Goal: Transaction & Acquisition: Purchase product/service

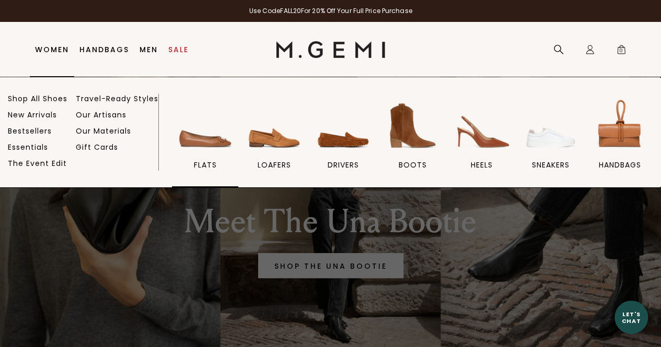
click at [235, 149] on img at bounding box center [205, 126] width 59 height 59
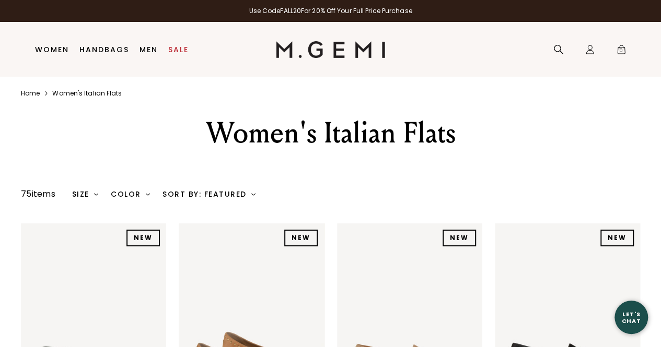
drag, startPoint x: 663, startPoint y: 48, endPoint x: 651, endPoint y: 19, distance: 30.9
click at [651, 19] on html "For screen-reader mode - click the first button of the website Accessibility Sc…" at bounding box center [330, 173] width 661 height 347
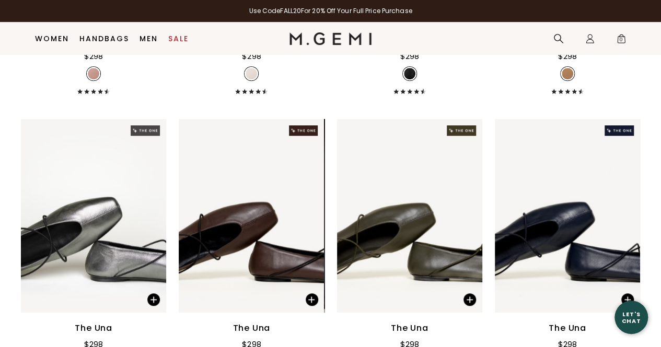
scroll to position [2437, 0]
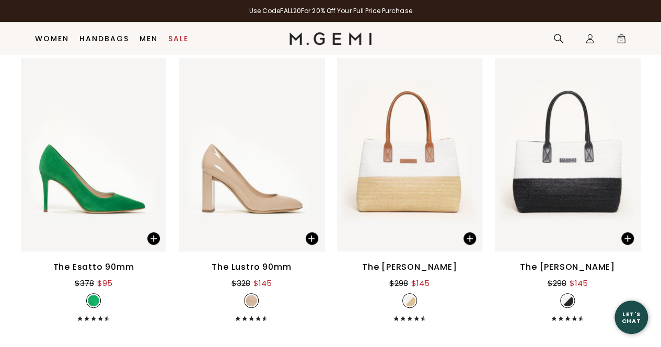
scroll to position [6199, 0]
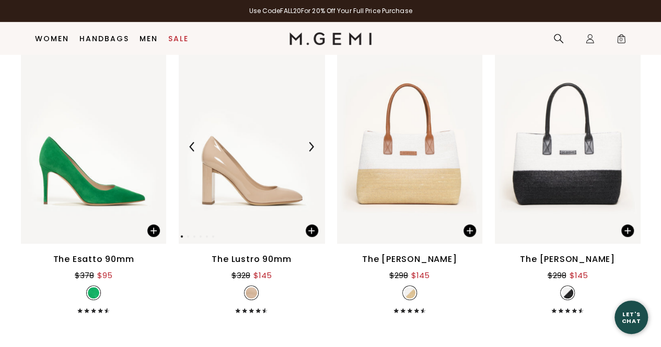
click at [247, 209] on img at bounding box center [251, 147] width 145 height 194
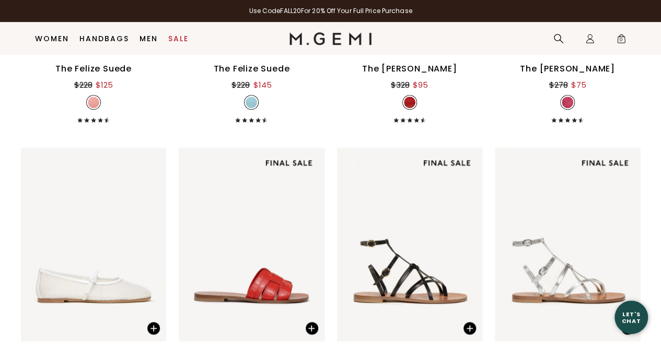
scroll to position [4136, 0]
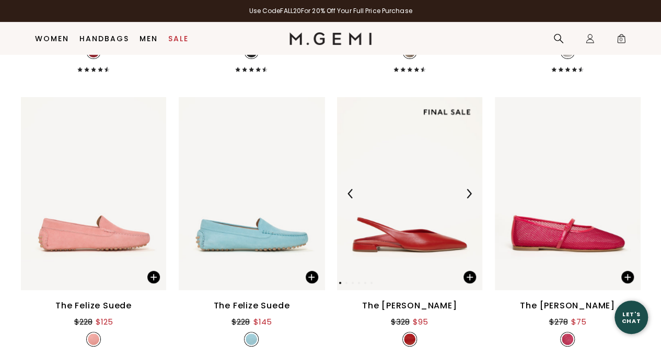
click at [412, 233] on img at bounding box center [409, 194] width 145 height 194
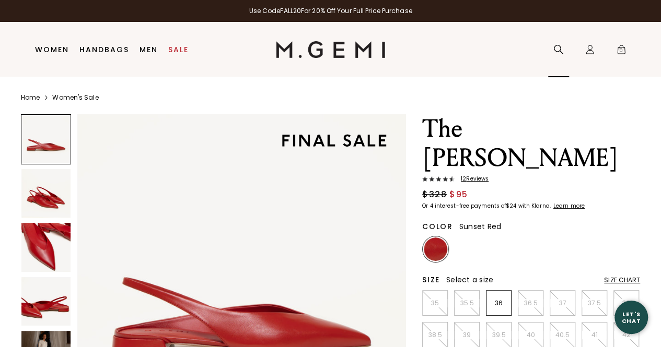
click at [553, 50] on icon at bounding box center [558, 49] width 10 height 10
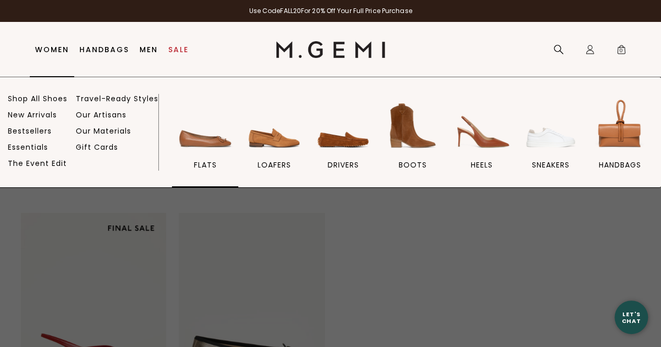
click at [235, 135] on img at bounding box center [205, 126] width 59 height 59
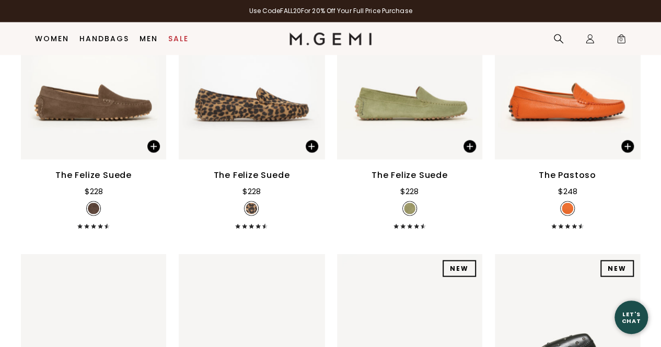
scroll to position [4637, 0]
